Goal: Task Accomplishment & Management: Manage account settings

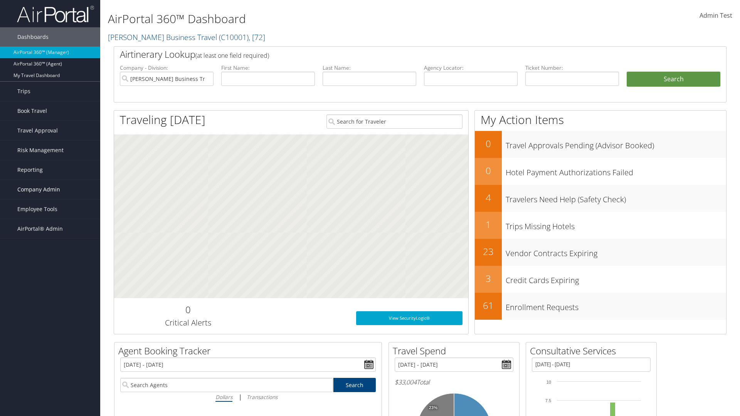
click at [50, 190] on span "Company Admin" at bounding box center [38, 189] width 43 height 19
click at [0, 0] on link "Consultative Services" at bounding box center [0, 0] width 0 height 0
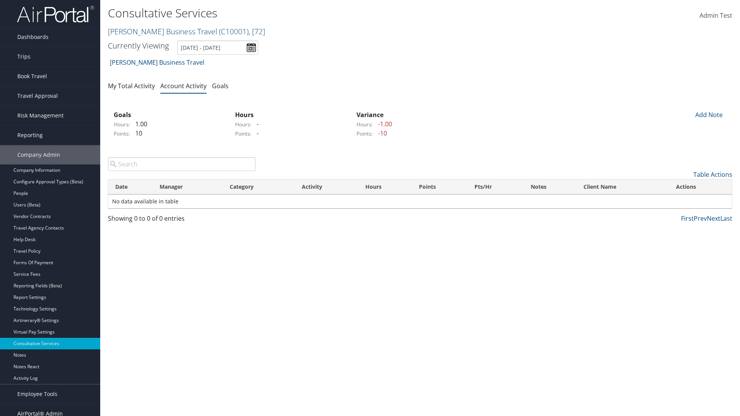
click at [159, 31] on link "[PERSON_NAME] Business Travel ( C10001 ) , [ 72 ]" at bounding box center [186, 31] width 157 height 10
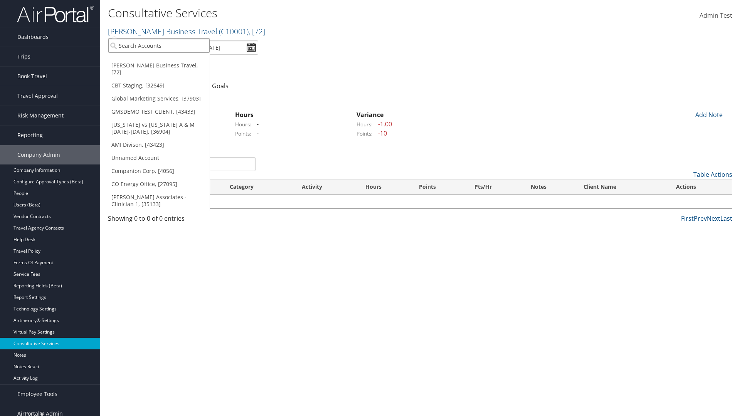
click at [159, 45] on input "search" at bounding box center [158, 46] width 101 height 14
type input "CBTSTG"
click at [159, 60] on div "CBT Staging (CBTSTG), [32649]" at bounding box center [159, 59] width 110 height 7
